Goal: Find specific page/section: Find specific page/section

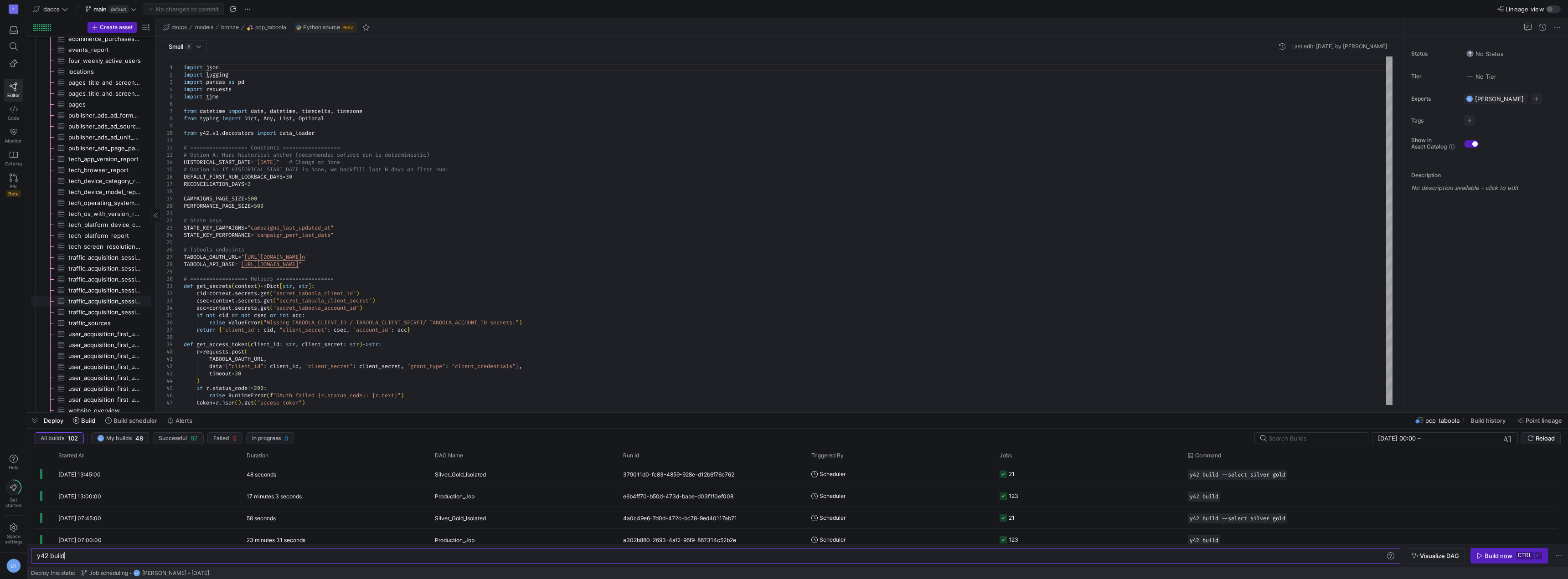
scroll to position [860, 0]
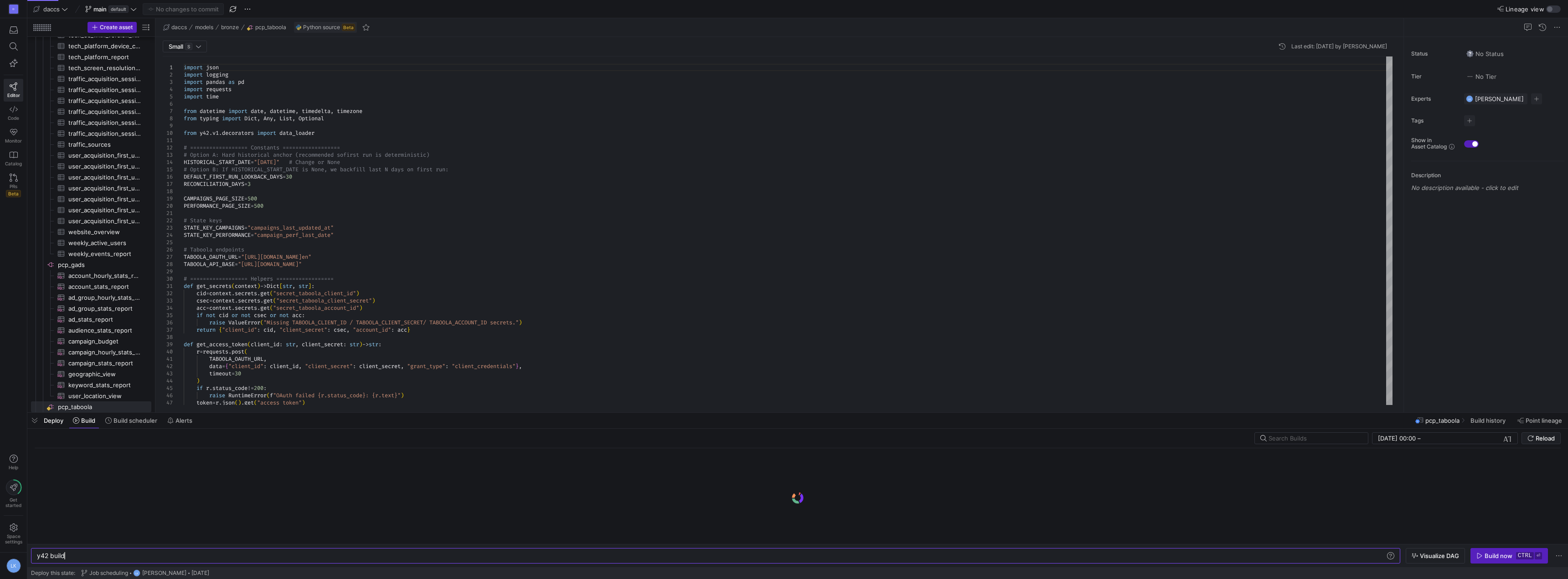
scroll to position [0, 27]
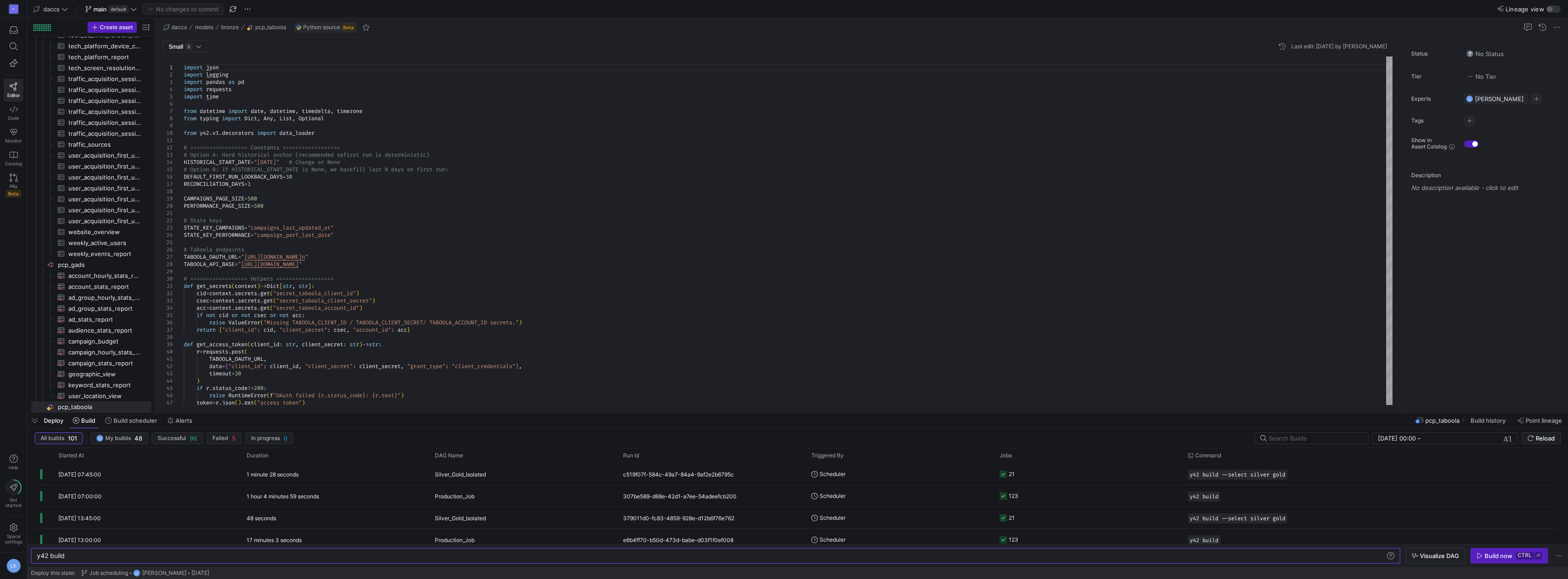
click at [474, 27] on div "daccs models bronze pcp_taboola Python source Beta" at bounding box center [779, 27] width 1248 height 19
